Goal: Task Accomplishment & Management: Complete application form

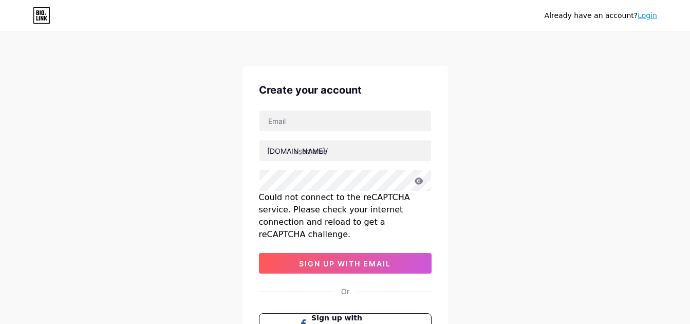
drag, startPoint x: 56, startPoint y: 282, endPoint x: 64, endPoint y: 272, distance: 13.5
click at [56, 282] on div "Already have an account? Login Create your account bio.link/ Could not connect …" at bounding box center [345, 221] width 690 height 443
click at [334, 124] on input "text" at bounding box center [346, 120] width 172 height 21
paste input "[EMAIL_ADDRESS][DOMAIN_NAME]"
drag, startPoint x: 300, startPoint y: 121, endPoint x: 228, endPoint y: 122, distance: 71.5
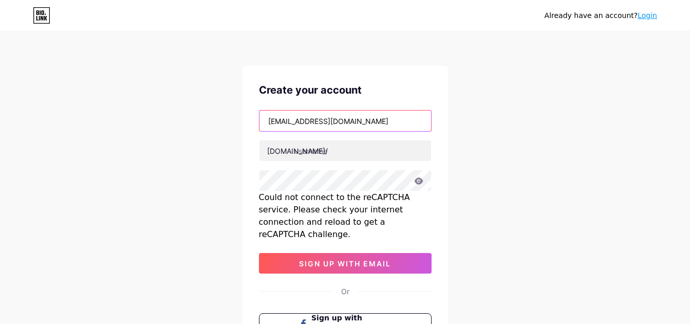
click at [228, 122] on div "Already have an account? Login Create your account siipavonefashion@gmail.com b…" at bounding box center [345, 221] width 690 height 443
type input "[EMAIL_ADDRESS][DOMAIN_NAME]"
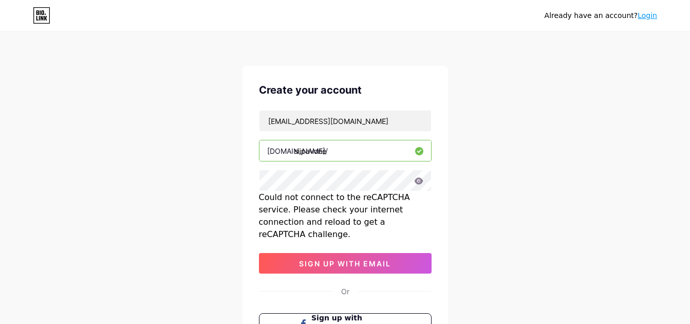
type input "siipavone"
click at [227, 162] on div "Already have an account? Login Create your account [EMAIL_ADDRESS][DOMAIN_NAME]…" at bounding box center [345, 221] width 690 height 443
drag, startPoint x: 146, startPoint y: 227, endPoint x: 202, endPoint y: 210, distance: 58.4
click at [146, 227] on div "Already have an account? Login Create your account [EMAIL_ADDRESS][DOMAIN_NAME]…" at bounding box center [345, 221] width 690 height 443
click at [419, 179] on icon at bounding box center [418, 180] width 9 height 7
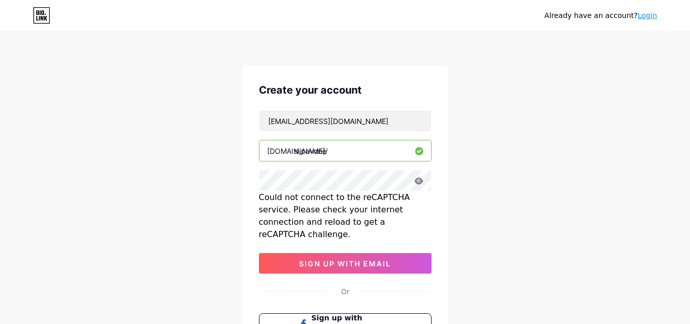
click at [420, 181] on icon at bounding box center [418, 180] width 9 height 7
click at [211, 210] on div "Already have an account? Login Create your account [EMAIL_ADDRESS][DOMAIN_NAME]…" at bounding box center [345, 221] width 690 height 443
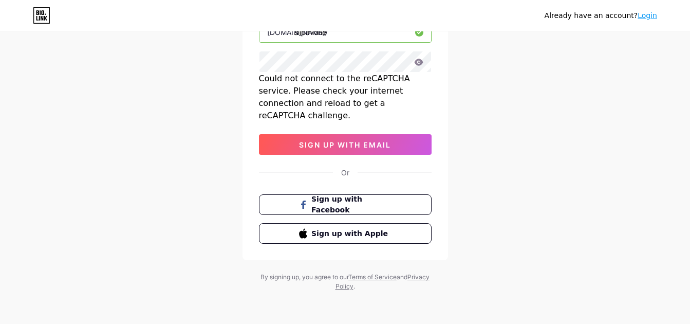
scroll to position [16, 0]
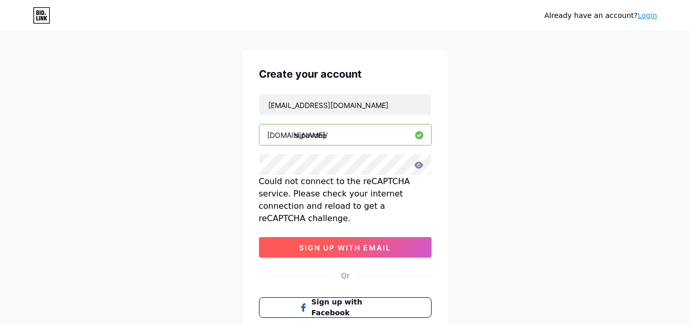
click at [303, 243] on span "sign up with email" at bounding box center [345, 247] width 92 height 9
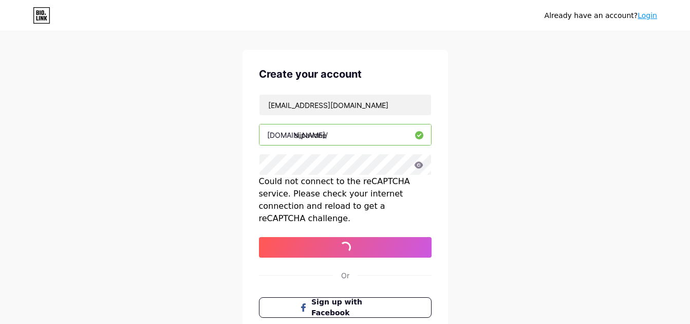
click at [3, 225] on div "Already have an account? Login Create your account [EMAIL_ADDRESS][DOMAIN_NAME]…" at bounding box center [345, 205] width 690 height 443
click at [141, 93] on div "Already have an account? Login Create your account [EMAIL_ADDRESS][DOMAIN_NAME]…" at bounding box center [345, 205] width 690 height 443
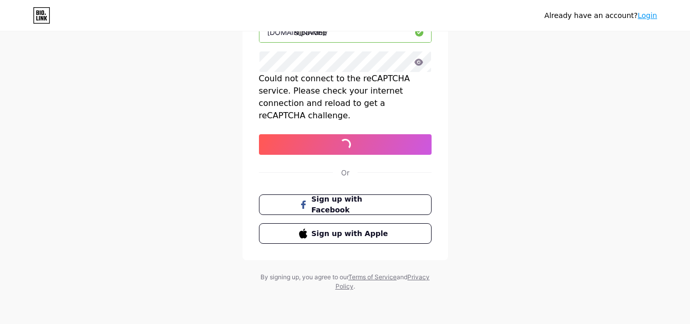
scroll to position [0, 0]
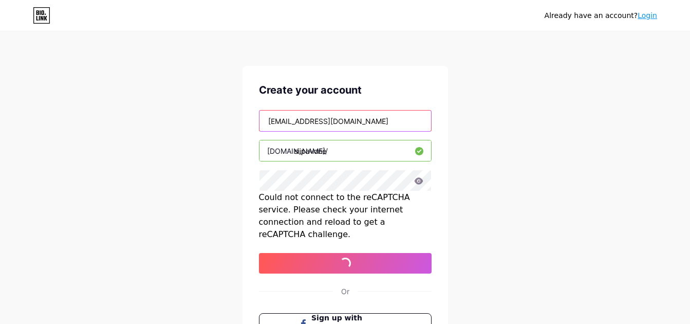
click at [371, 121] on input "[EMAIL_ADDRESS][DOMAIN_NAME]" at bounding box center [346, 120] width 172 height 21
drag, startPoint x: 375, startPoint y: 120, endPoint x: 192, endPoint y: 125, distance: 182.5
click at [192, 125] on div "Already have an account? Login Create your account [EMAIL_ADDRESS][DOMAIN_NAME]…" at bounding box center [345, 221] width 690 height 443
drag, startPoint x: 342, startPoint y: 153, endPoint x: 273, endPoint y: 153, distance: 68.4
click at [273, 153] on div "bio.link/ siipavone" at bounding box center [345, 151] width 173 height 22
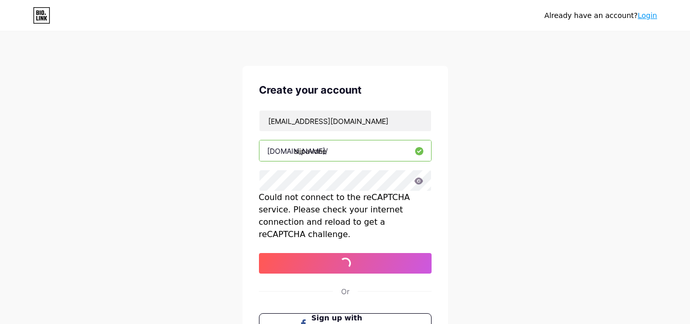
click at [338, 209] on div "Could not connect to the reCAPTCHA service. Please check your internet connecti…" at bounding box center [345, 215] width 173 height 49
click at [190, 48] on div "Already have an account? Login Create your account [EMAIL_ADDRESS][DOMAIN_NAME]…" at bounding box center [345, 221] width 690 height 443
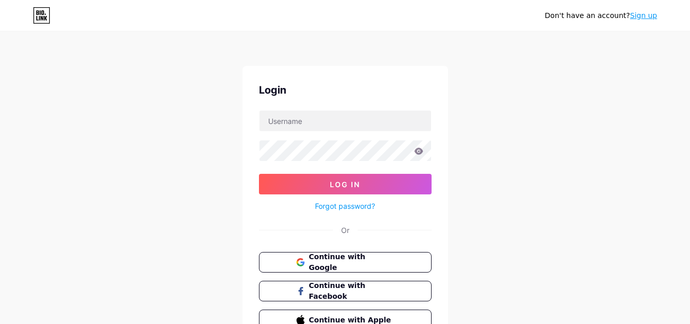
click at [651, 19] on link "Sign up" at bounding box center [643, 15] width 27 height 8
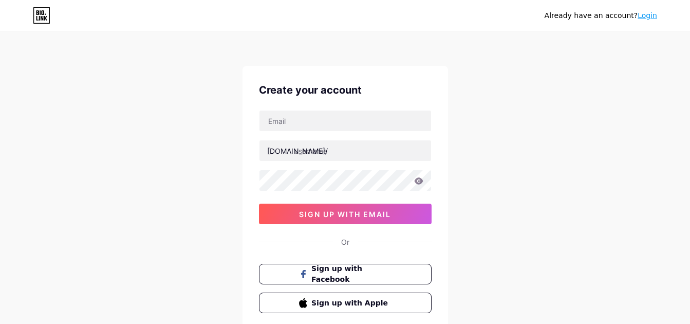
click at [650, 17] on link "Login" at bounding box center [648, 15] width 20 height 8
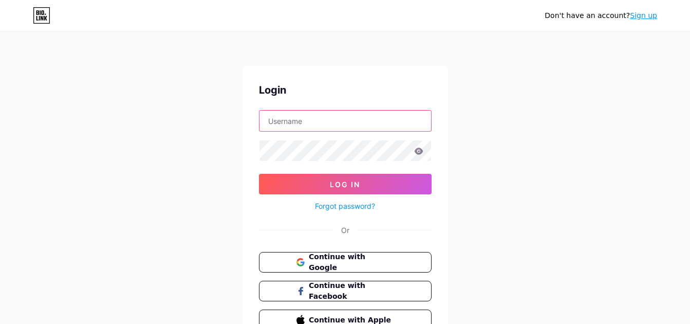
click at [341, 121] on input "text" at bounding box center [346, 120] width 172 height 21
click at [225, 170] on div "Don't have an account? Sign up Login Log In Forgot password? Or Continue with G…" at bounding box center [345, 189] width 690 height 379
click at [416, 151] on icon at bounding box center [418, 151] width 9 height 7
click at [327, 124] on input "text" at bounding box center [346, 120] width 172 height 21
click at [193, 158] on div "Don't have an account? Sign up Login Log In Forgot password? Or Continue with G…" at bounding box center [345, 189] width 690 height 379
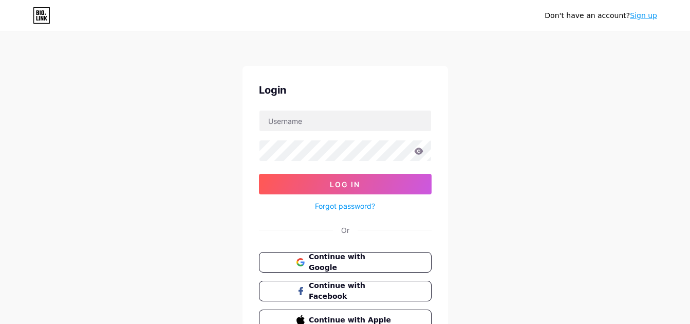
click at [420, 150] on icon at bounding box center [418, 151] width 9 height 7
click at [175, 145] on div "Don't have an account? Sign up Login Log In Forgot password? Or Continue with G…" at bounding box center [345, 189] width 690 height 379
click at [301, 119] on input "text" at bounding box center [346, 120] width 172 height 21
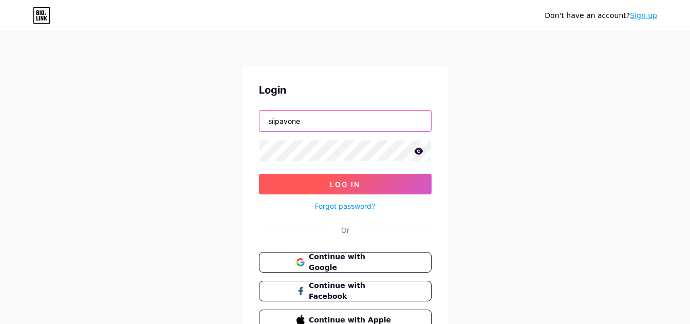
type input "siipavone"
click at [349, 188] on span "Log In" at bounding box center [345, 184] width 30 height 9
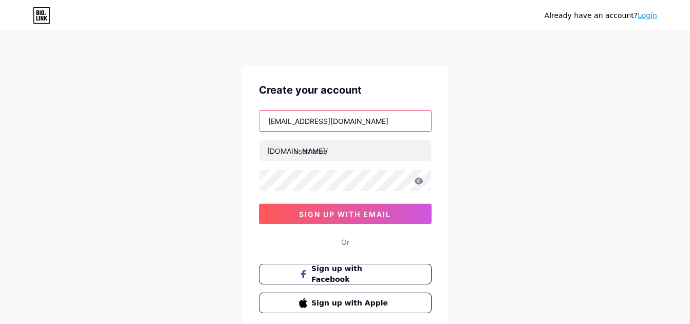
type input "[EMAIL_ADDRESS][DOMAIN_NAME]"
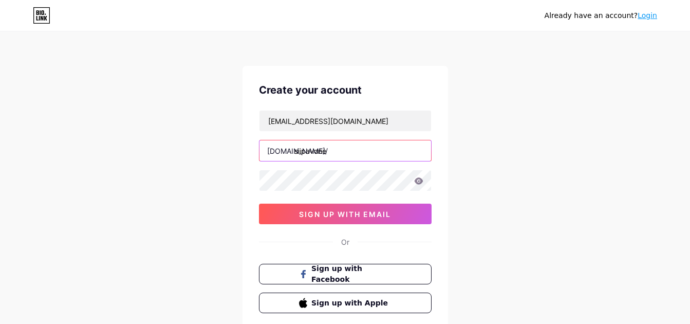
type input "siipavone"
click at [212, 164] on div "Already have an account? Login Create your account [EMAIL_ADDRESS][DOMAIN_NAME]…" at bounding box center [345, 196] width 690 height 393
click at [350, 151] on input "siipavone" at bounding box center [346, 150] width 172 height 21
click at [225, 155] on div "Already have an account? Login Create your account [EMAIL_ADDRESS][DOMAIN_NAME]…" at bounding box center [345, 196] width 690 height 393
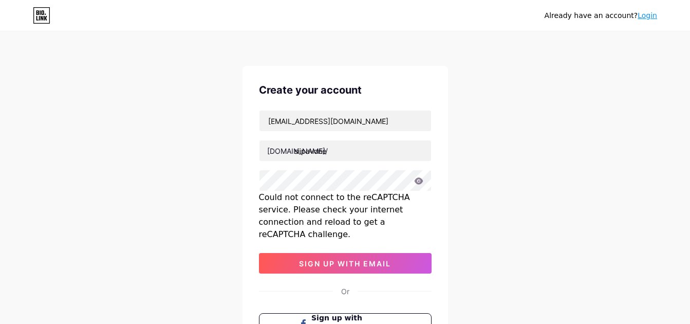
click at [205, 159] on div "Already have an account? Login Create your account [EMAIL_ADDRESS][DOMAIN_NAME]…" at bounding box center [345, 221] width 690 height 443
click at [374, 151] on input "siipavone" at bounding box center [346, 150] width 172 height 21
click at [204, 184] on div "Already have an account? Login Create your account [EMAIL_ADDRESS][DOMAIN_NAME]…" at bounding box center [345, 221] width 690 height 443
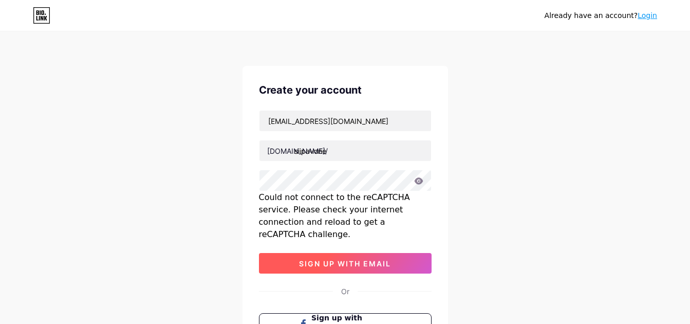
click at [349, 259] on span "sign up with email" at bounding box center [345, 263] width 92 height 9
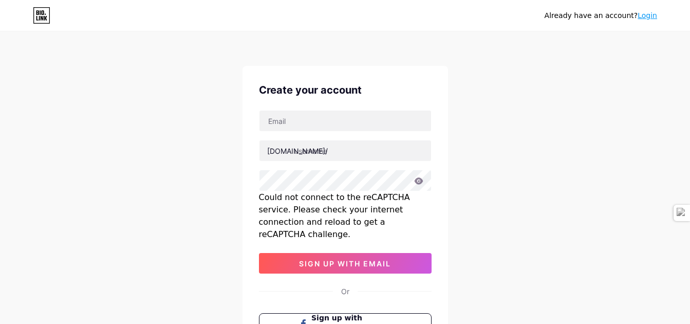
scroll to position [119, 0]
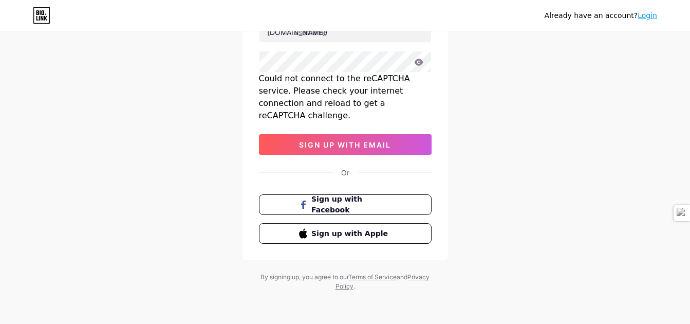
click at [192, 323] on div "Could not connect to the reCAPTCHA service. Please check your internet connecti…" at bounding box center [345, 330] width 690 height 12
click at [25, 323] on div "Could not connect to the reCAPTCHA service. Please check your internet connecti…" at bounding box center [345, 330] width 690 height 12
